Goal: Find specific page/section: Find specific page/section

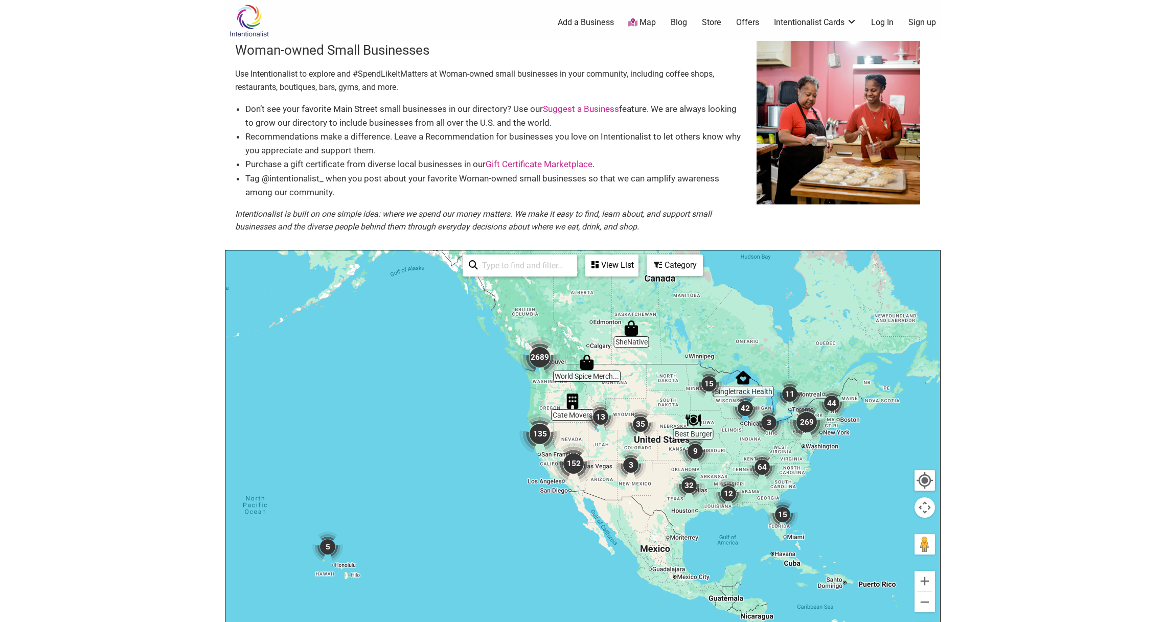
click at [245, 22] on img at bounding box center [249, 20] width 49 height 33
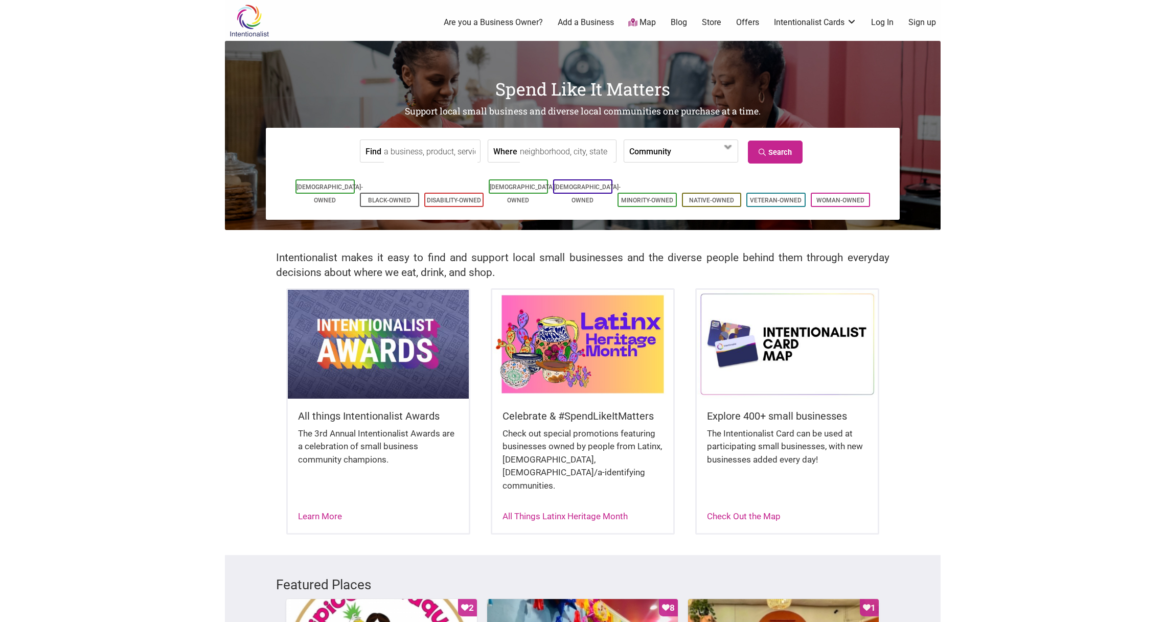
click at [469, 23] on link "Are you a Business Owner?" at bounding box center [493, 22] width 99 height 11
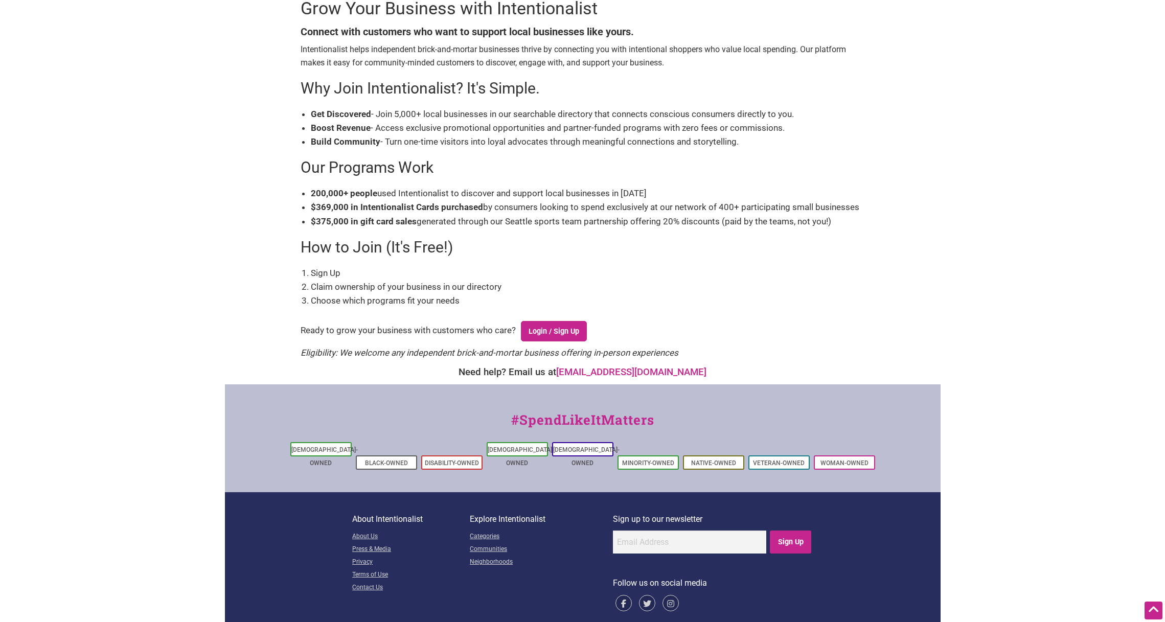
scroll to position [127, 0]
